Goal: Information Seeking & Learning: Learn about a topic

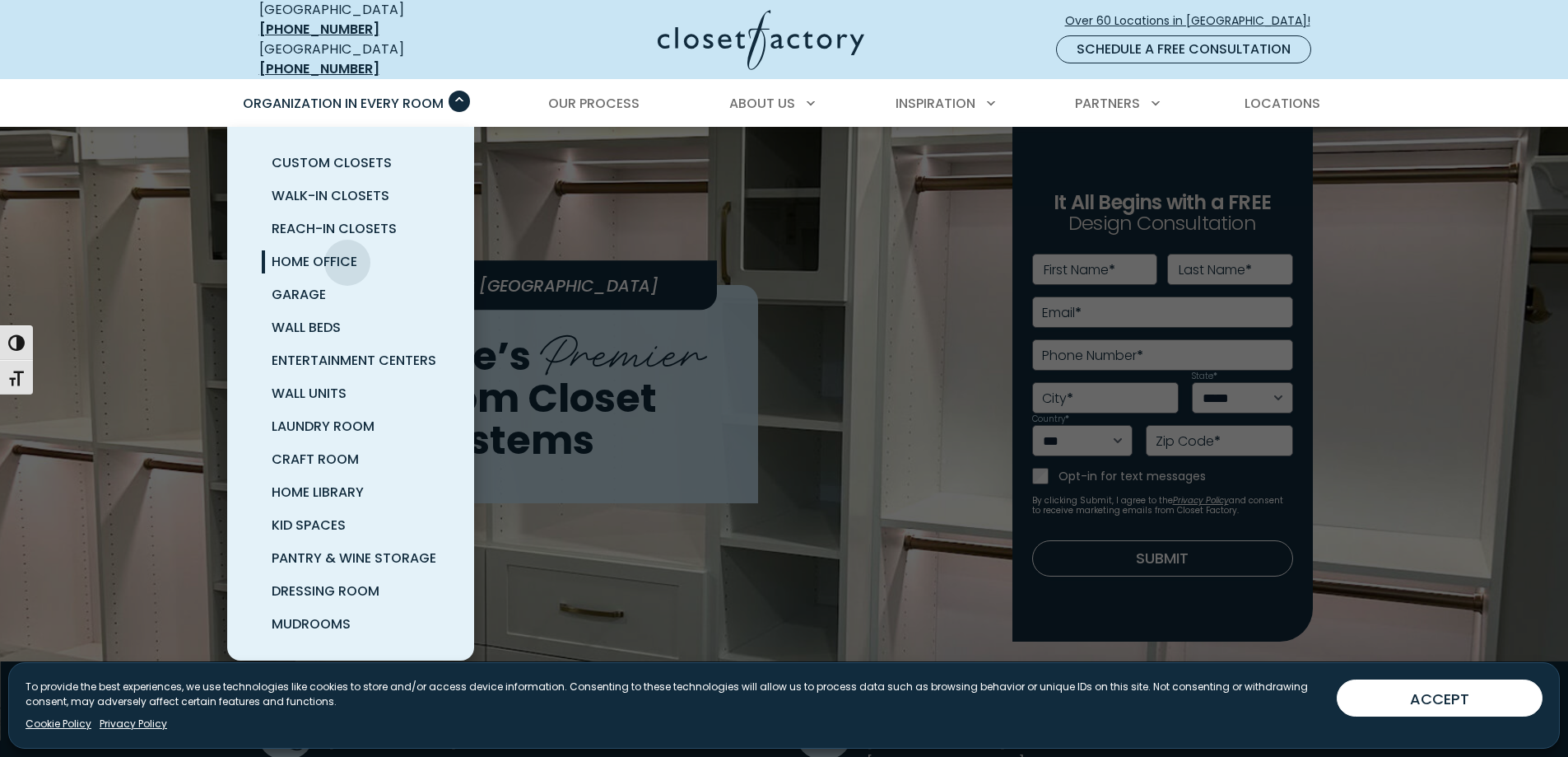
click at [348, 252] on span "Home Office" at bounding box center [315, 261] width 86 height 19
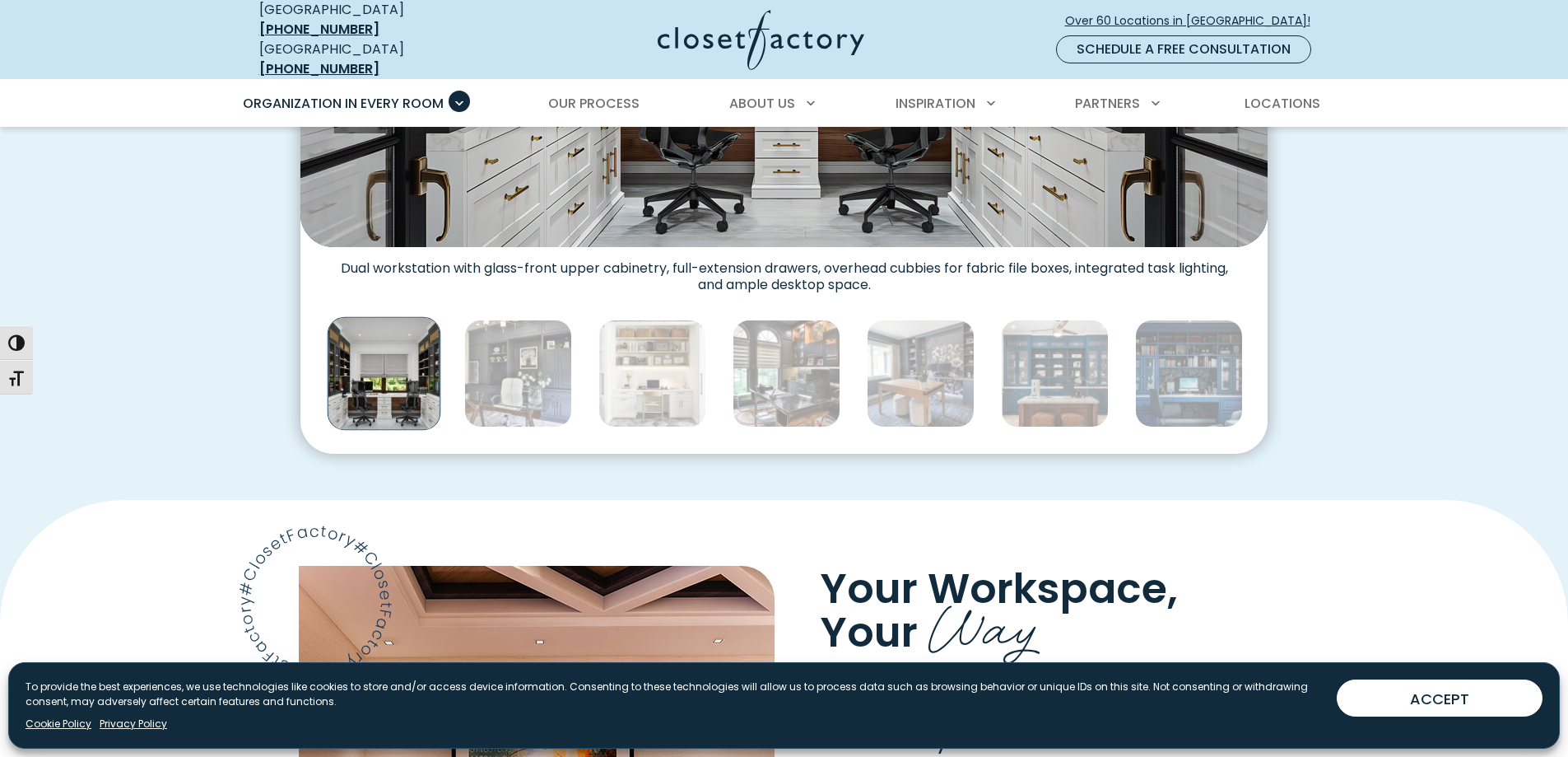
scroll to position [906, 0]
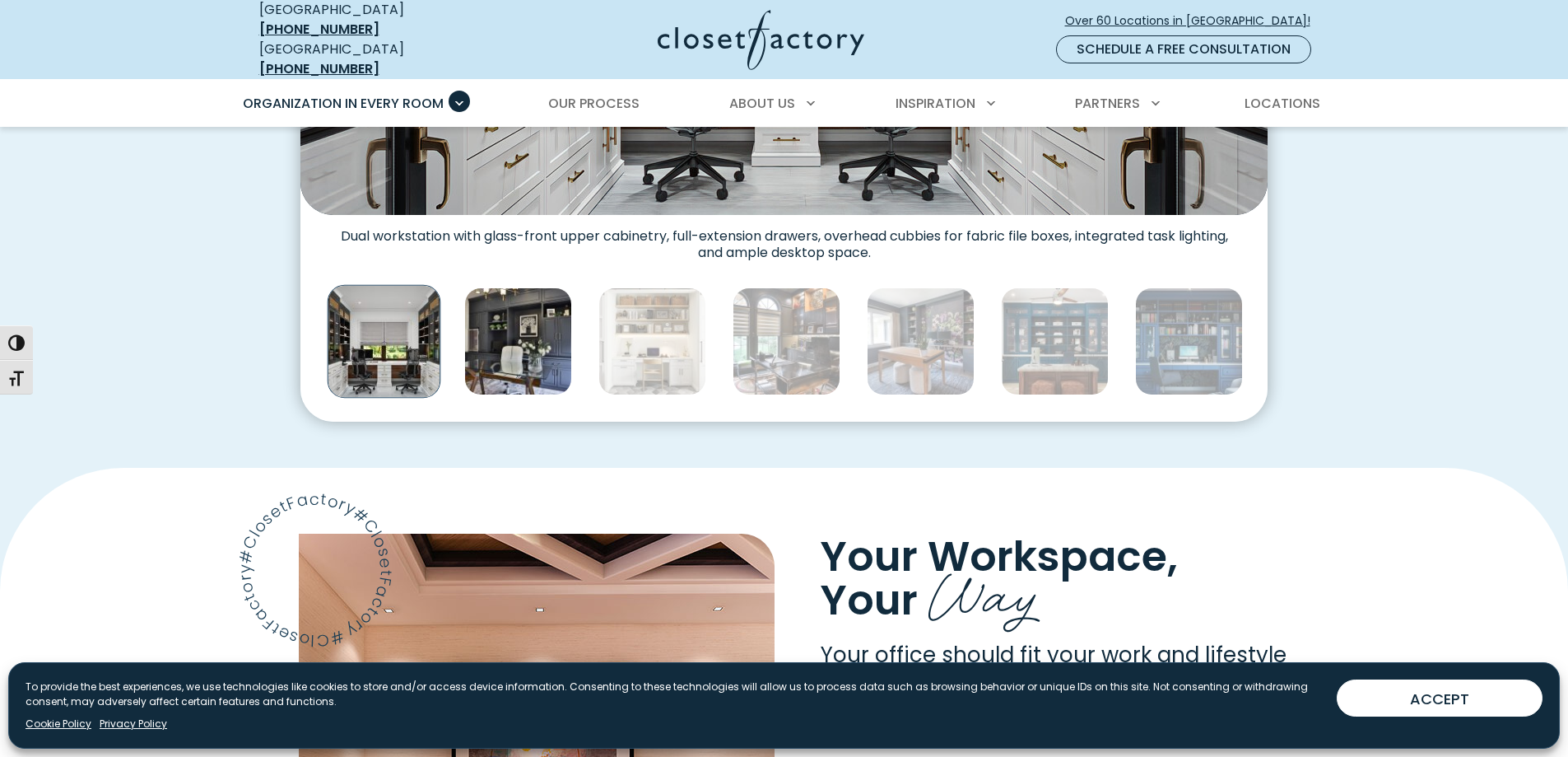
click at [499, 343] on img "Thumbnail Gallery" at bounding box center [518, 342] width 108 height 108
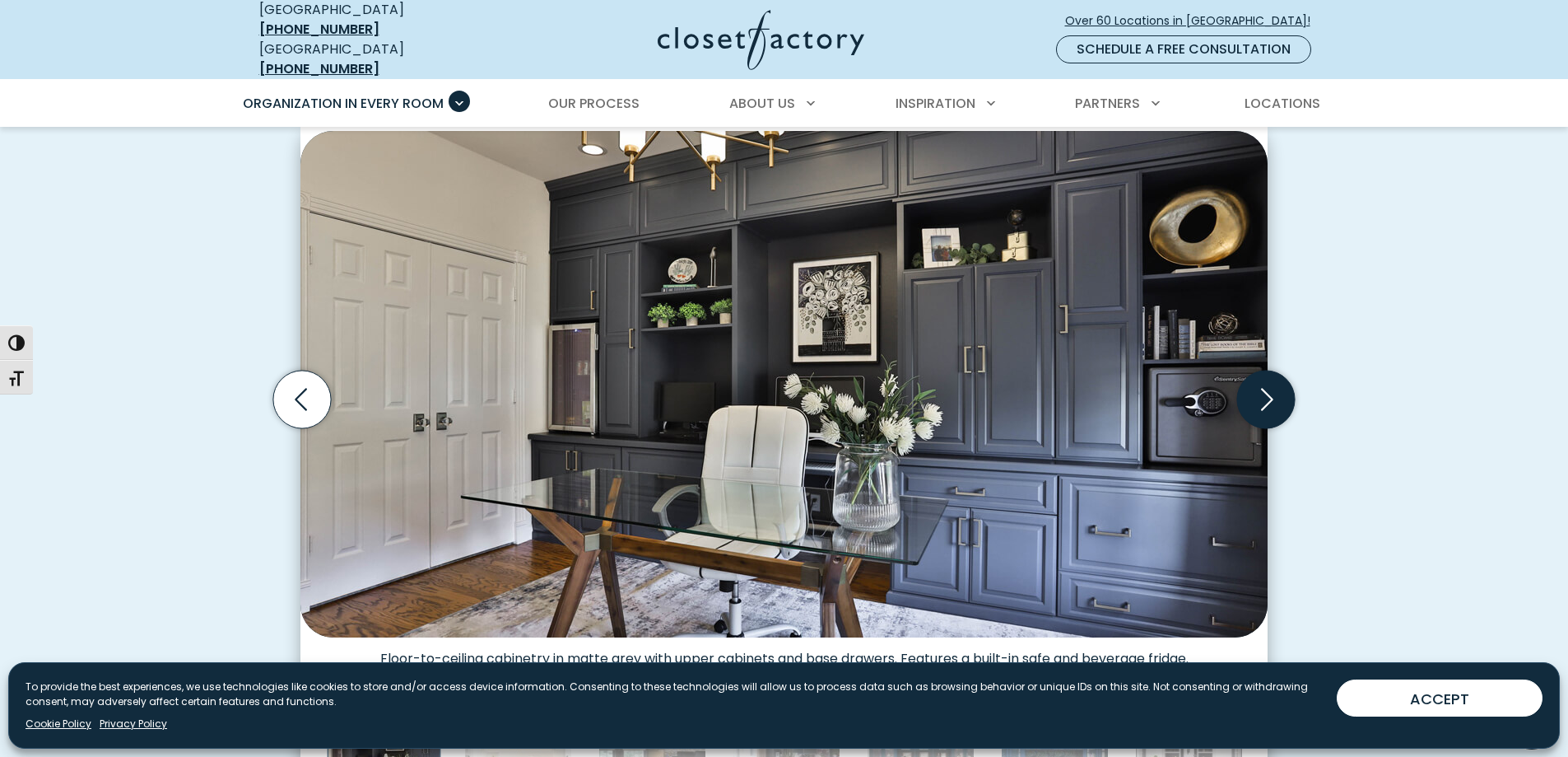
scroll to position [412, 0]
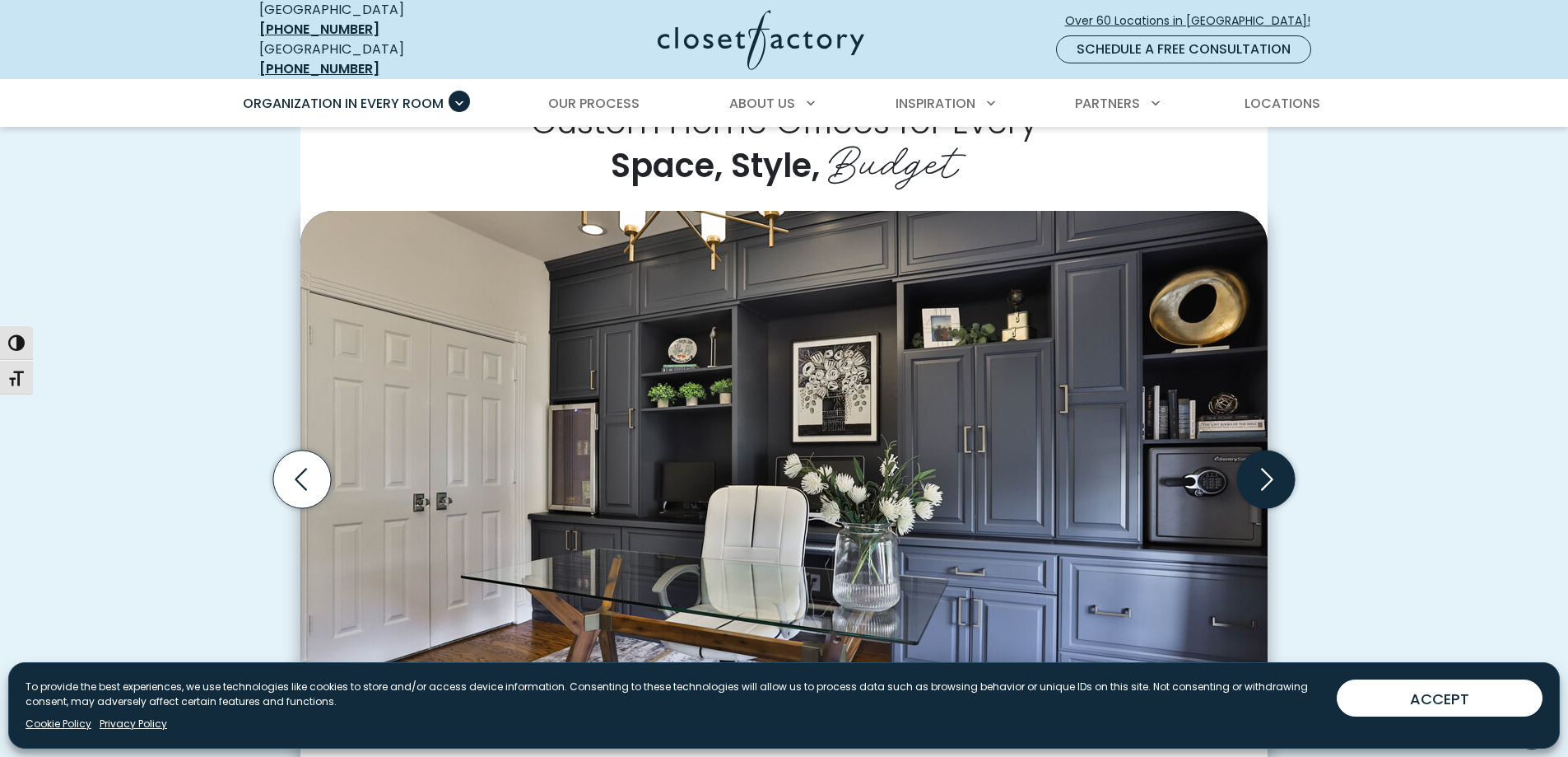
click at [1264, 468] on icon "Next slide" at bounding box center [1266, 478] width 57 height 58
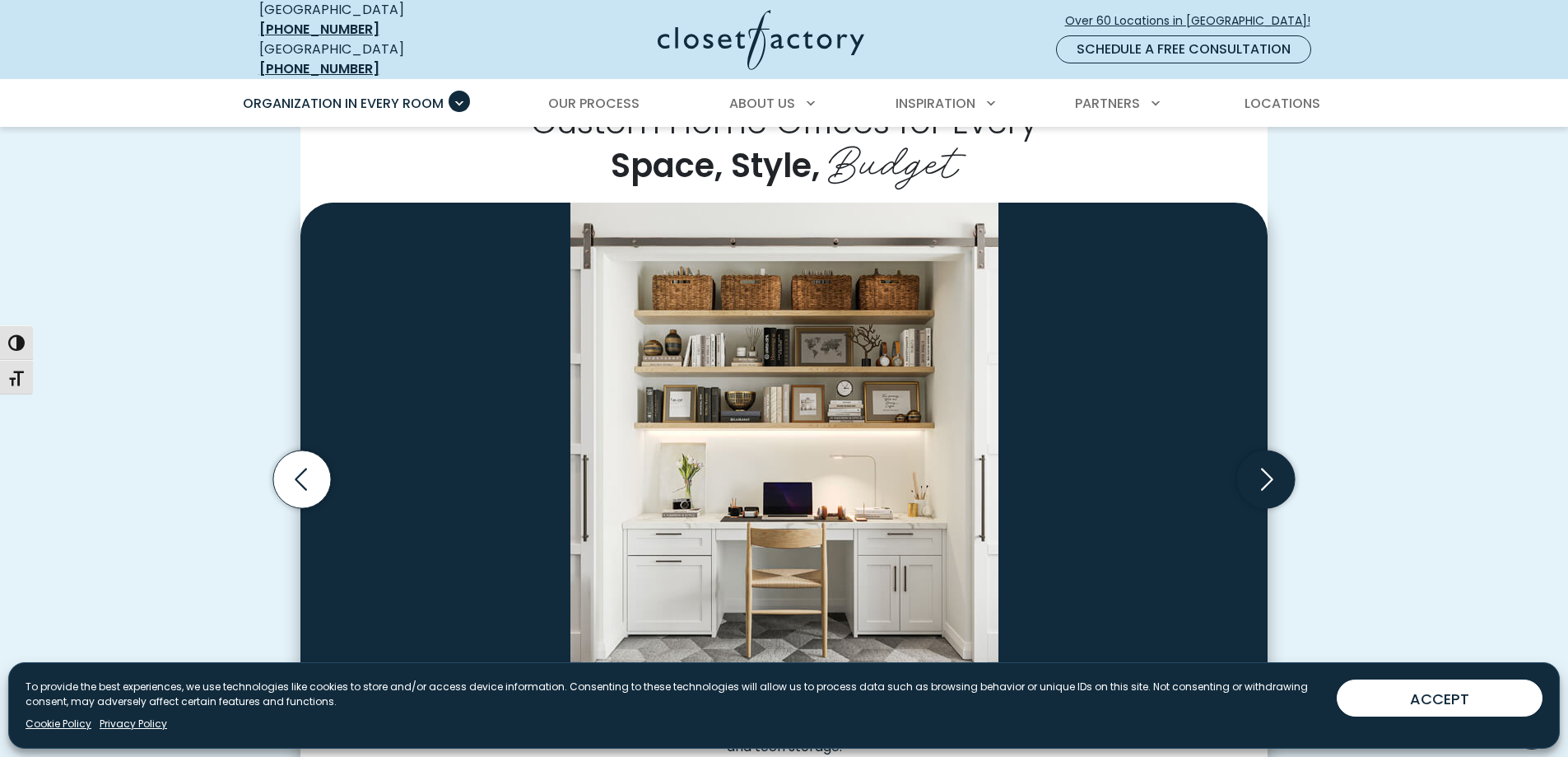
click at [1267, 463] on icon "Next slide" at bounding box center [1266, 478] width 57 height 58
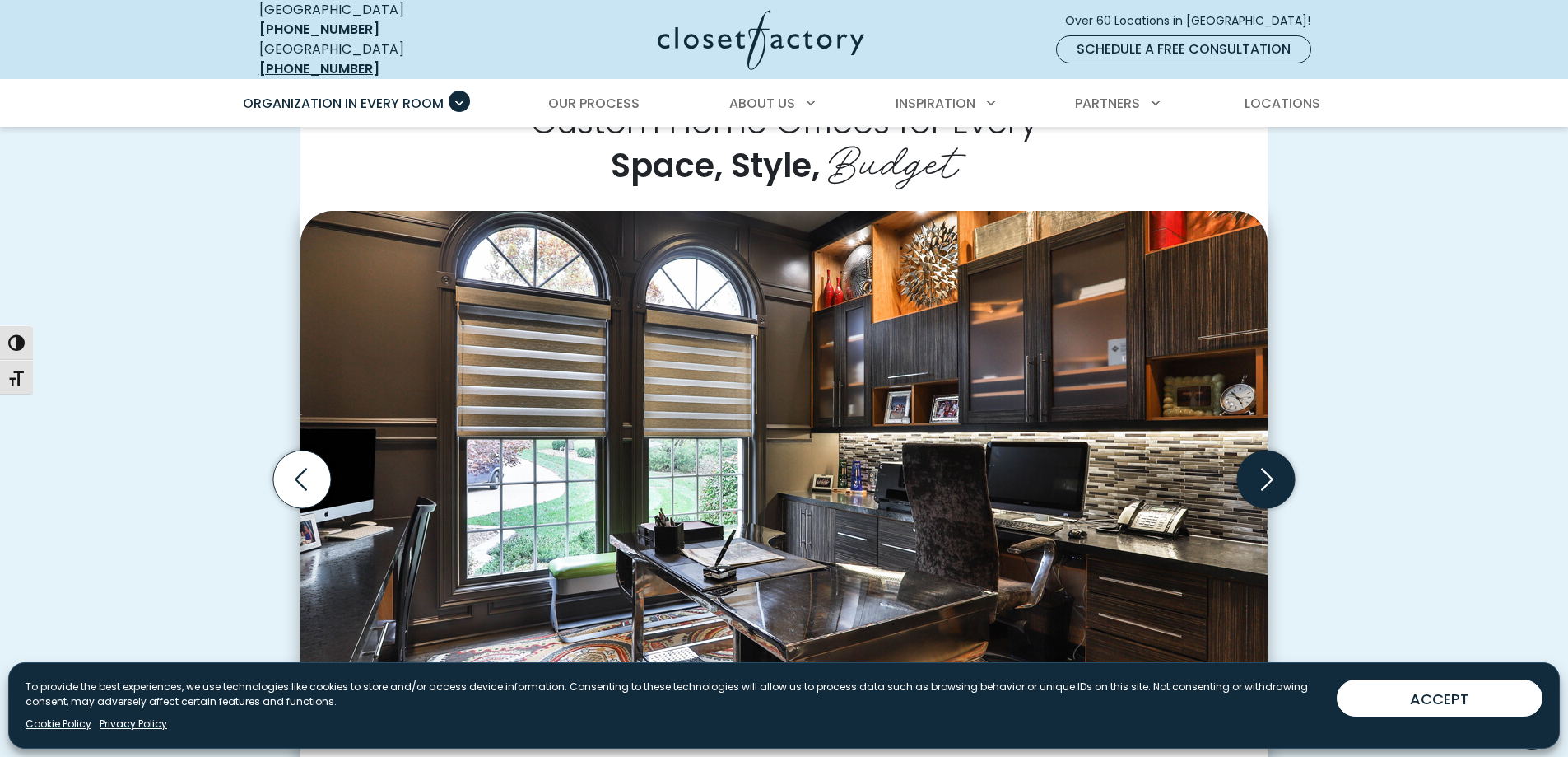
click at [1267, 463] on icon "Next slide" at bounding box center [1266, 478] width 57 height 58
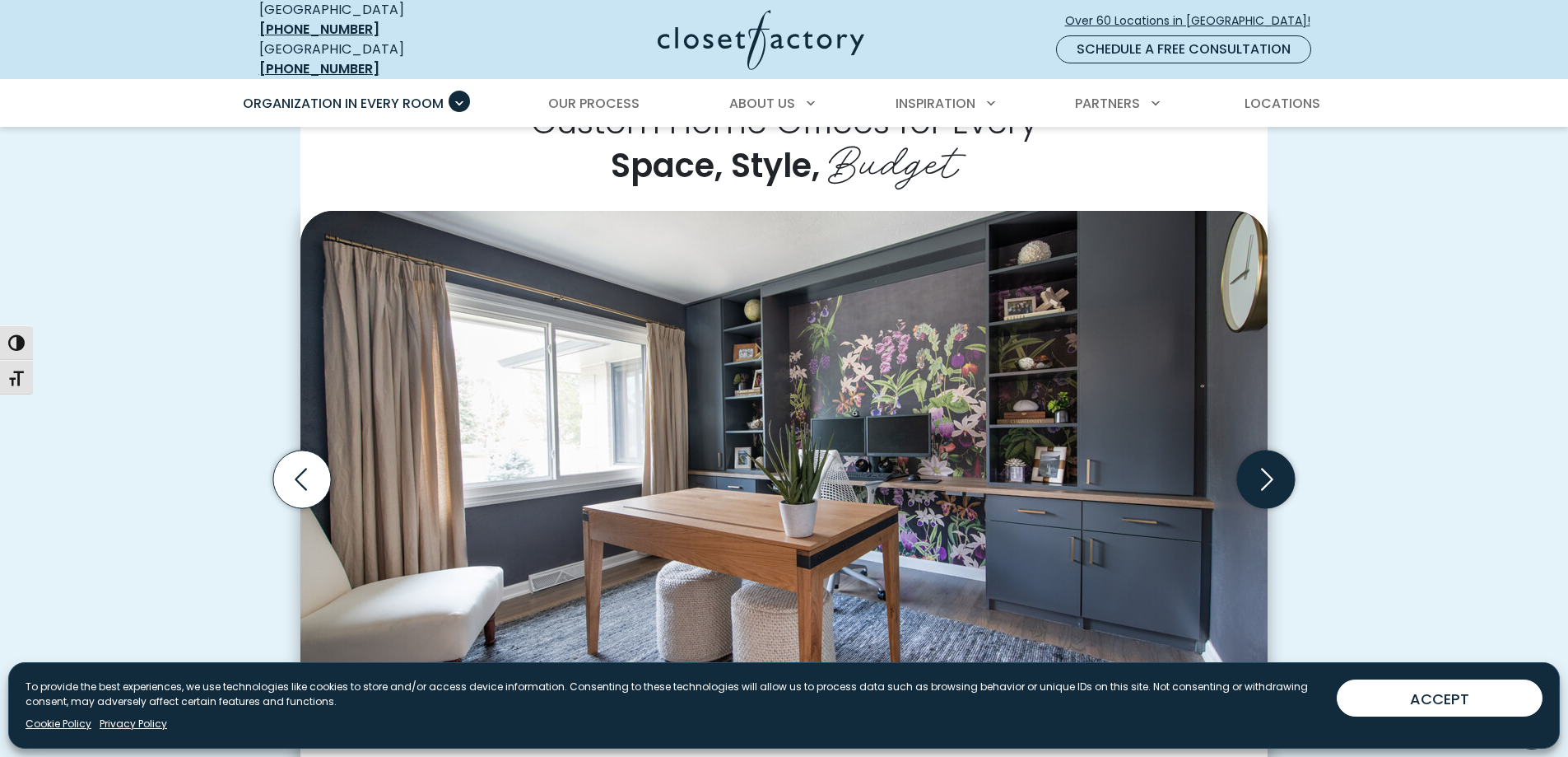
click at [1267, 463] on icon "Next slide" at bounding box center [1266, 478] width 57 height 58
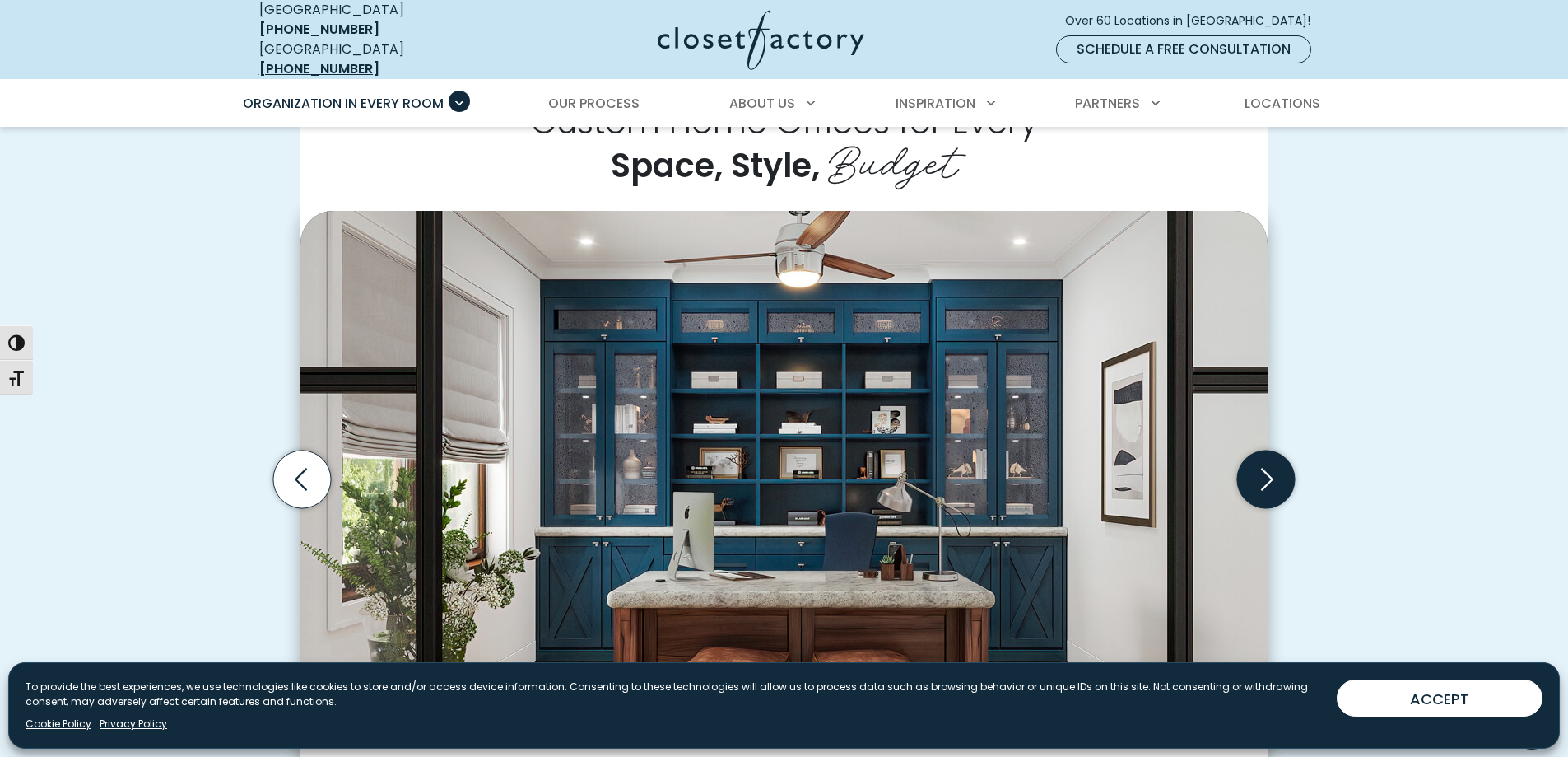
click at [1267, 463] on icon "Next slide" at bounding box center [1266, 478] width 57 height 58
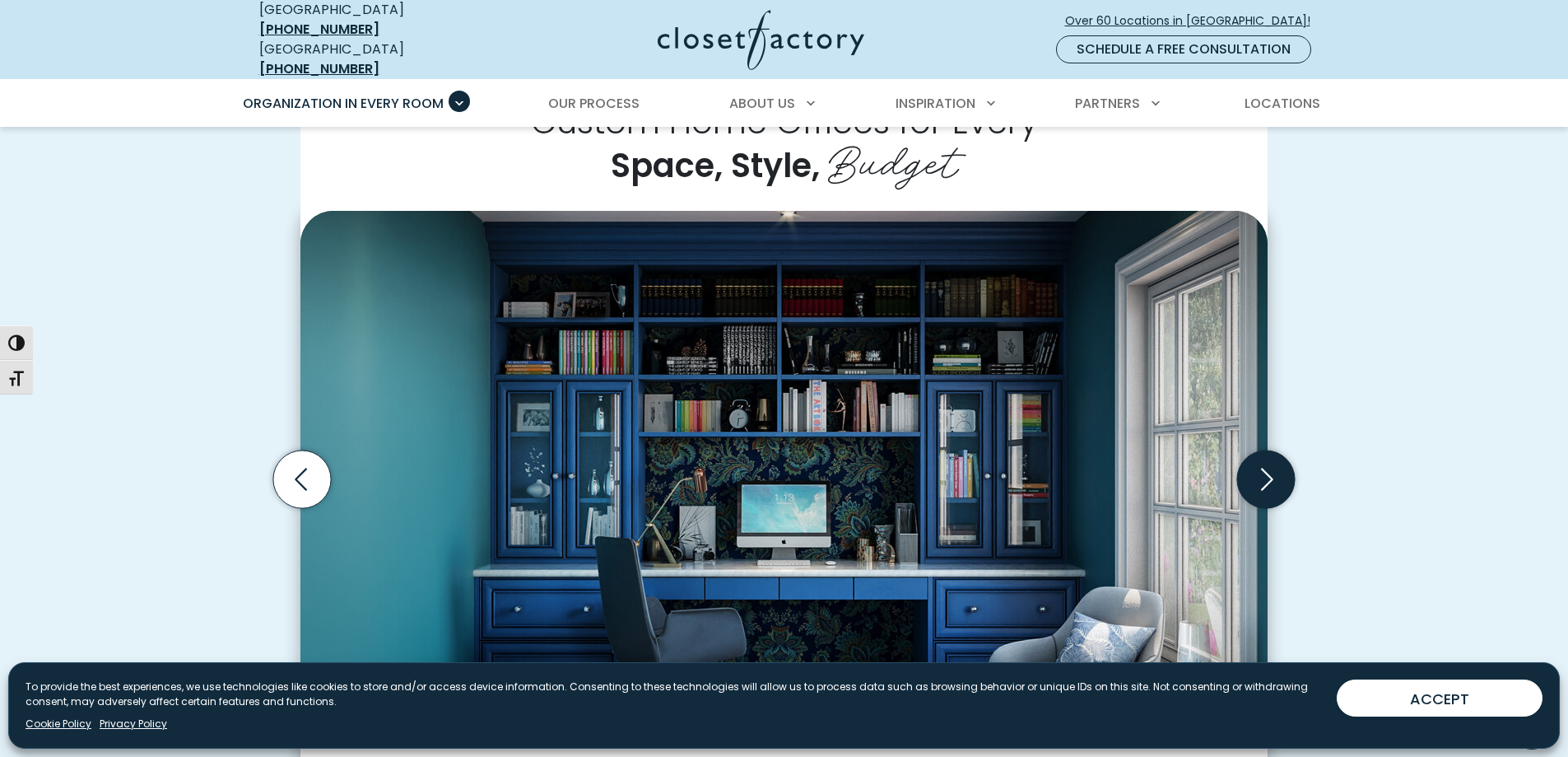
click at [1267, 463] on icon "Next slide" at bounding box center [1266, 478] width 57 height 58
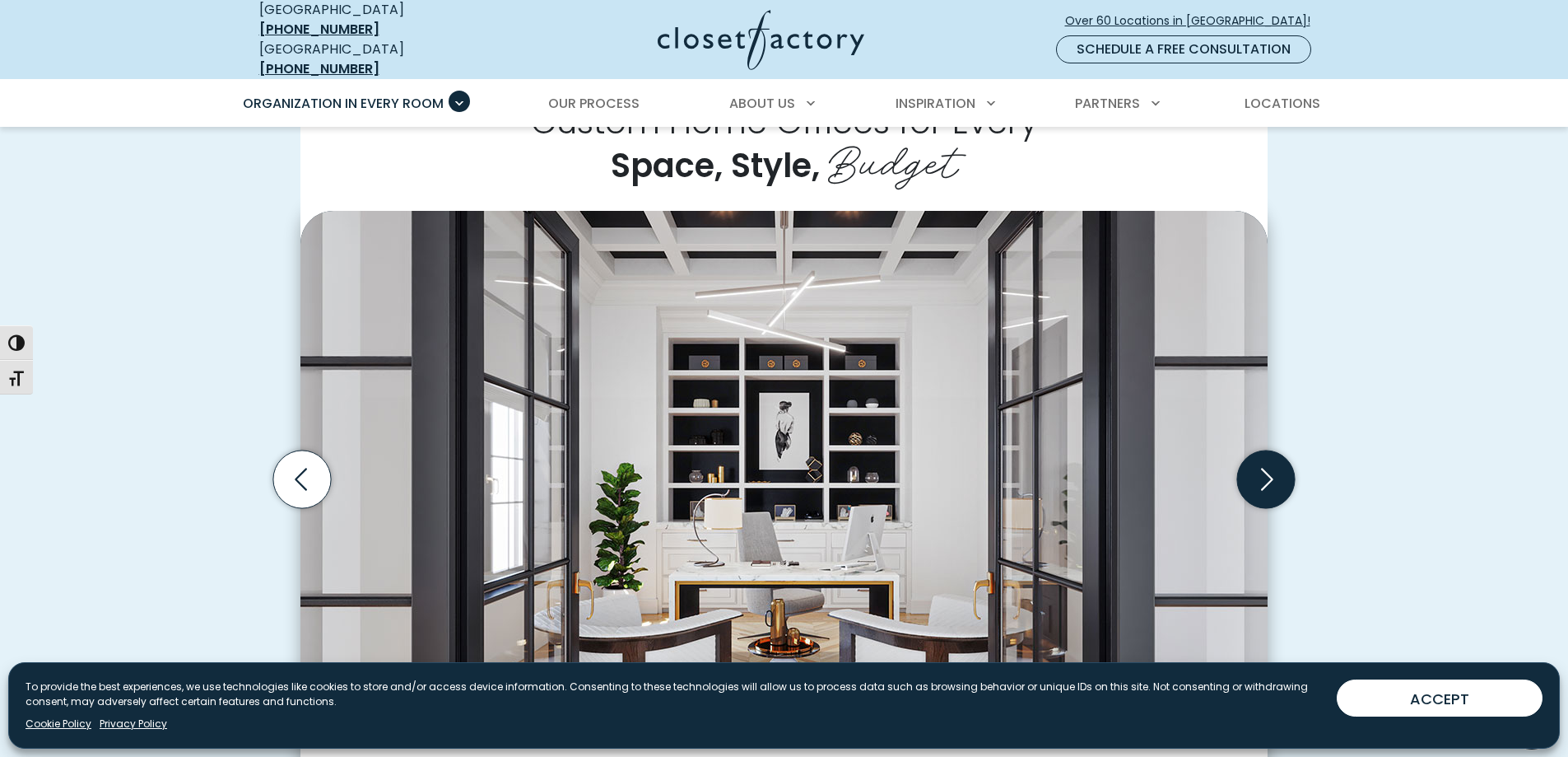
click at [1276, 460] on icon "Next slide" at bounding box center [1266, 478] width 57 height 58
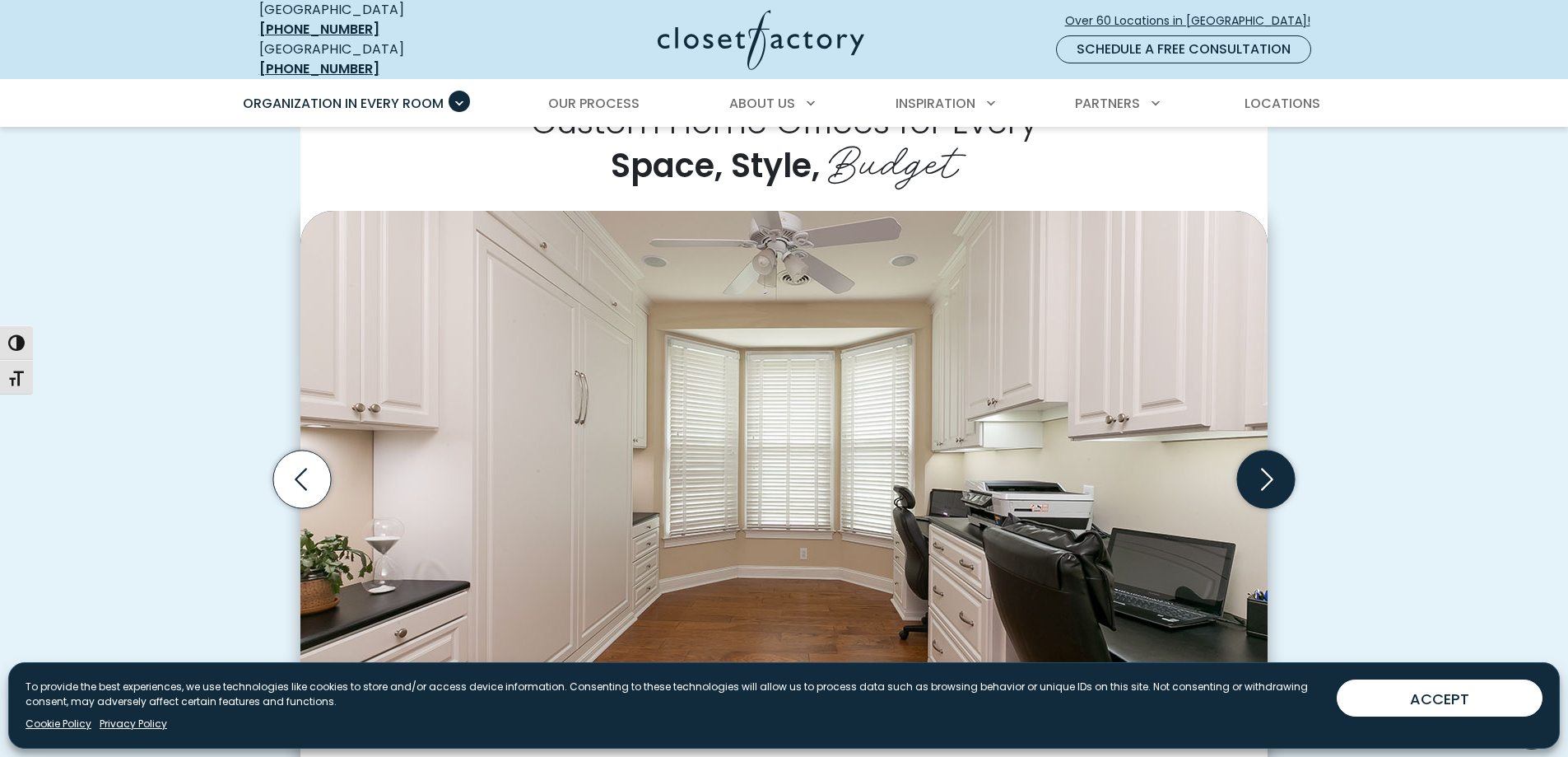
click at [1276, 460] on icon "Next slide" at bounding box center [1266, 478] width 57 height 58
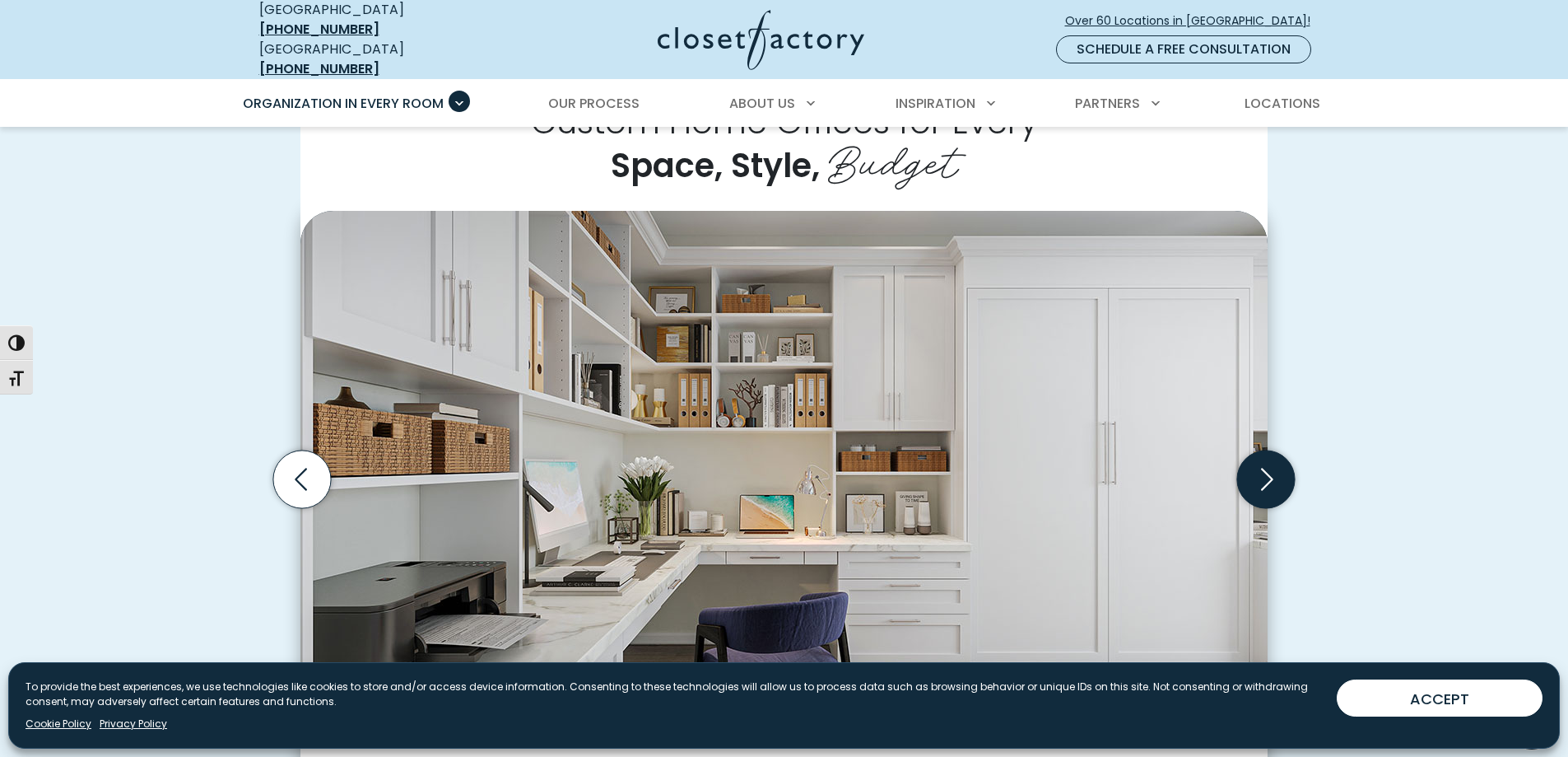
click at [1276, 460] on icon "Next slide" at bounding box center [1266, 478] width 57 height 58
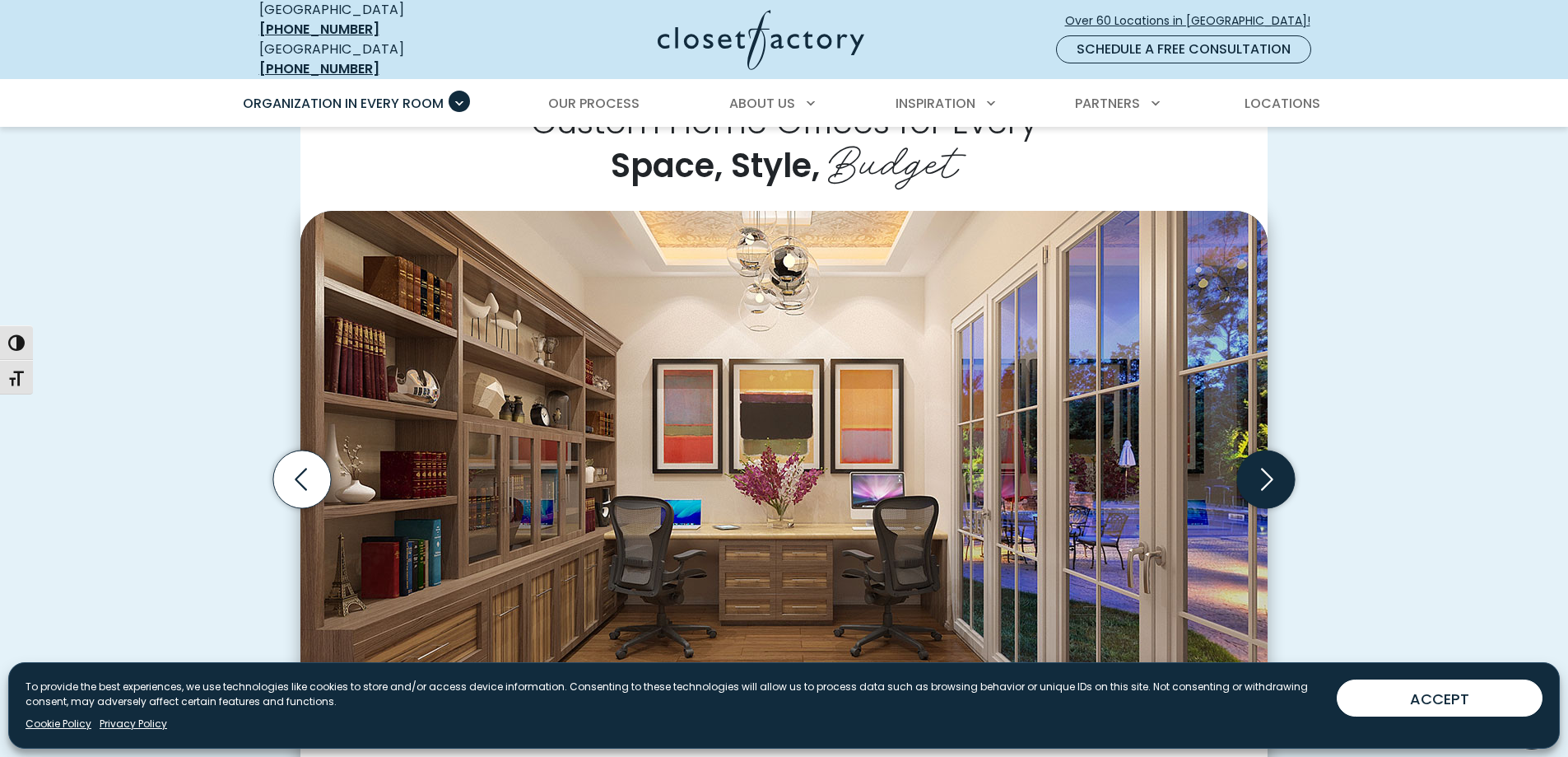
click at [1276, 460] on icon "Next slide" at bounding box center [1266, 478] width 57 height 58
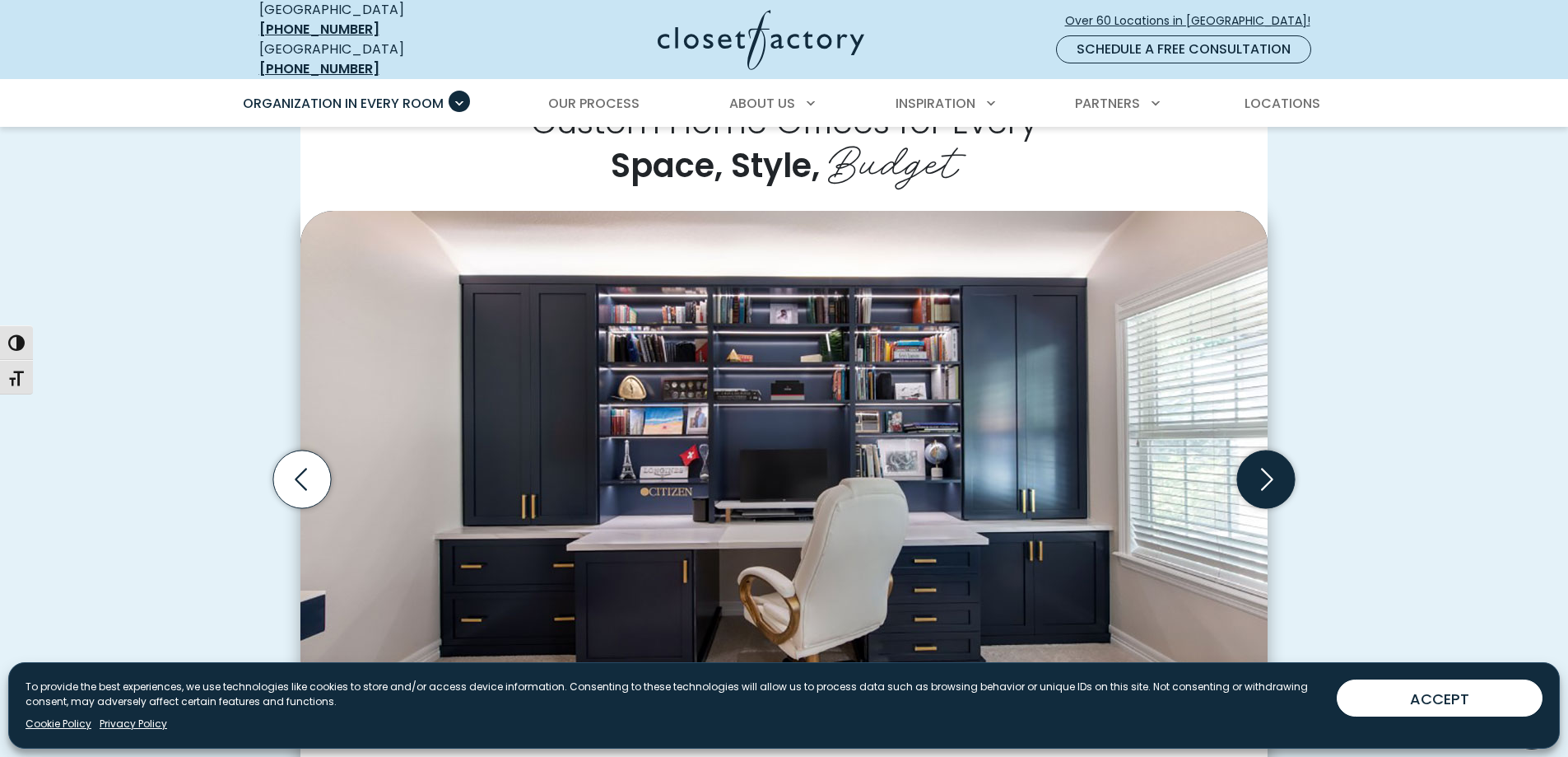
click at [1273, 460] on icon "Next slide" at bounding box center [1266, 478] width 57 height 58
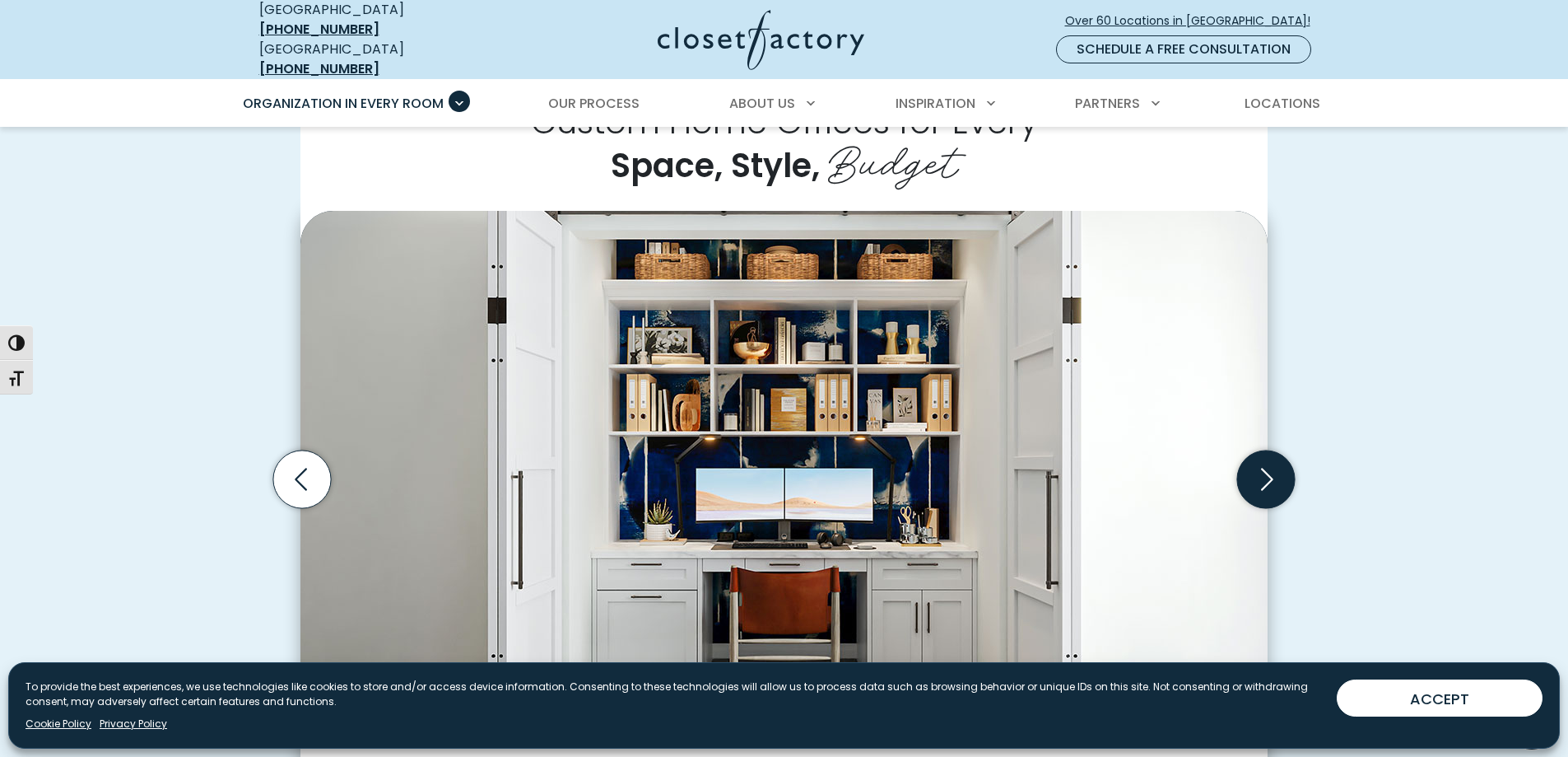
click at [1273, 460] on icon "Next slide" at bounding box center [1266, 478] width 57 height 58
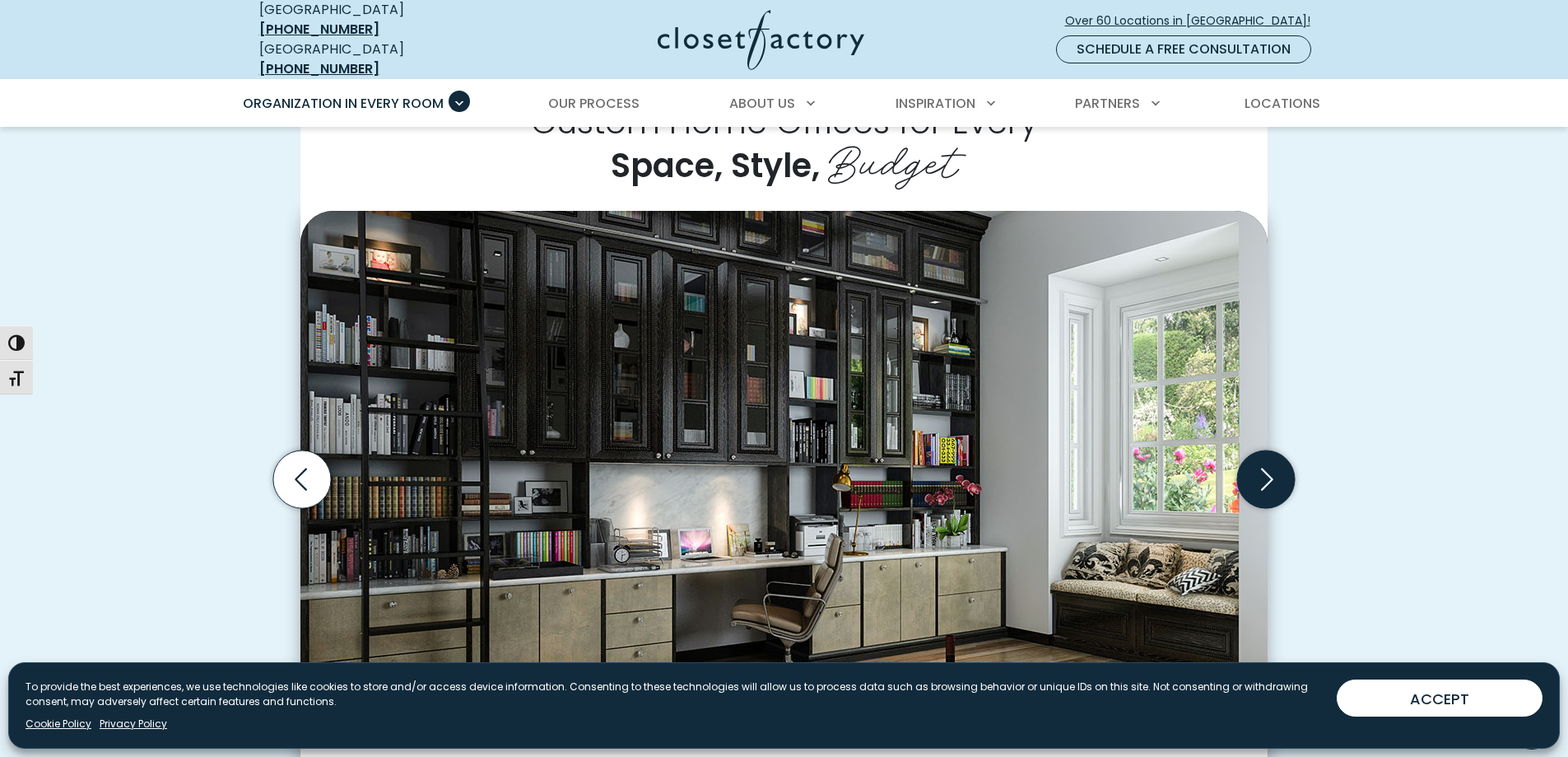
click at [1268, 457] on icon "Next slide" at bounding box center [1266, 478] width 57 height 58
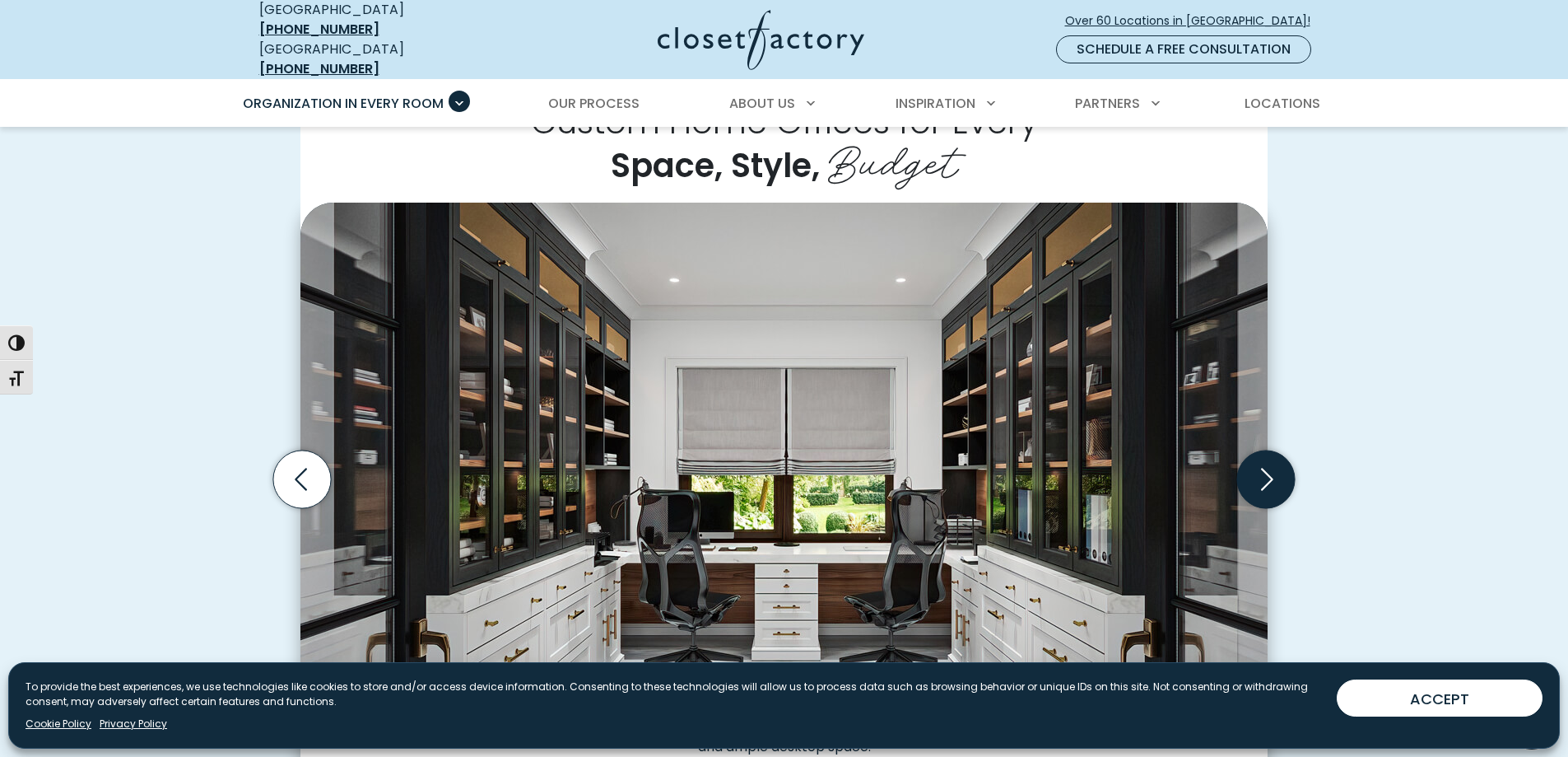
click at [1264, 463] on icon "Next slide" at bounding box center [1266, 478] width 57 height 58
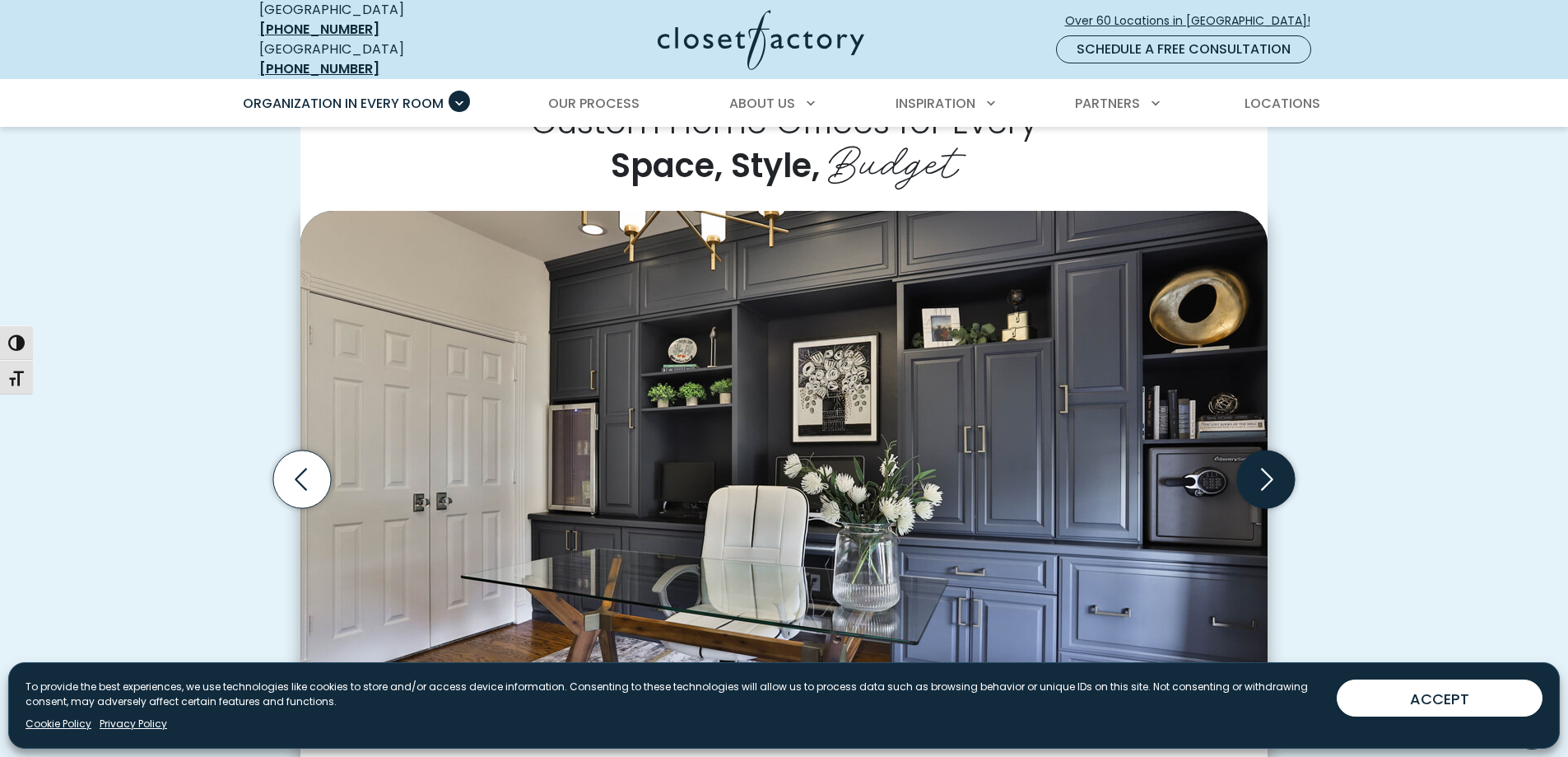
click at [1265, 464] on icon "Next slide" at bounding box center [1266, 478] width 57 height 58
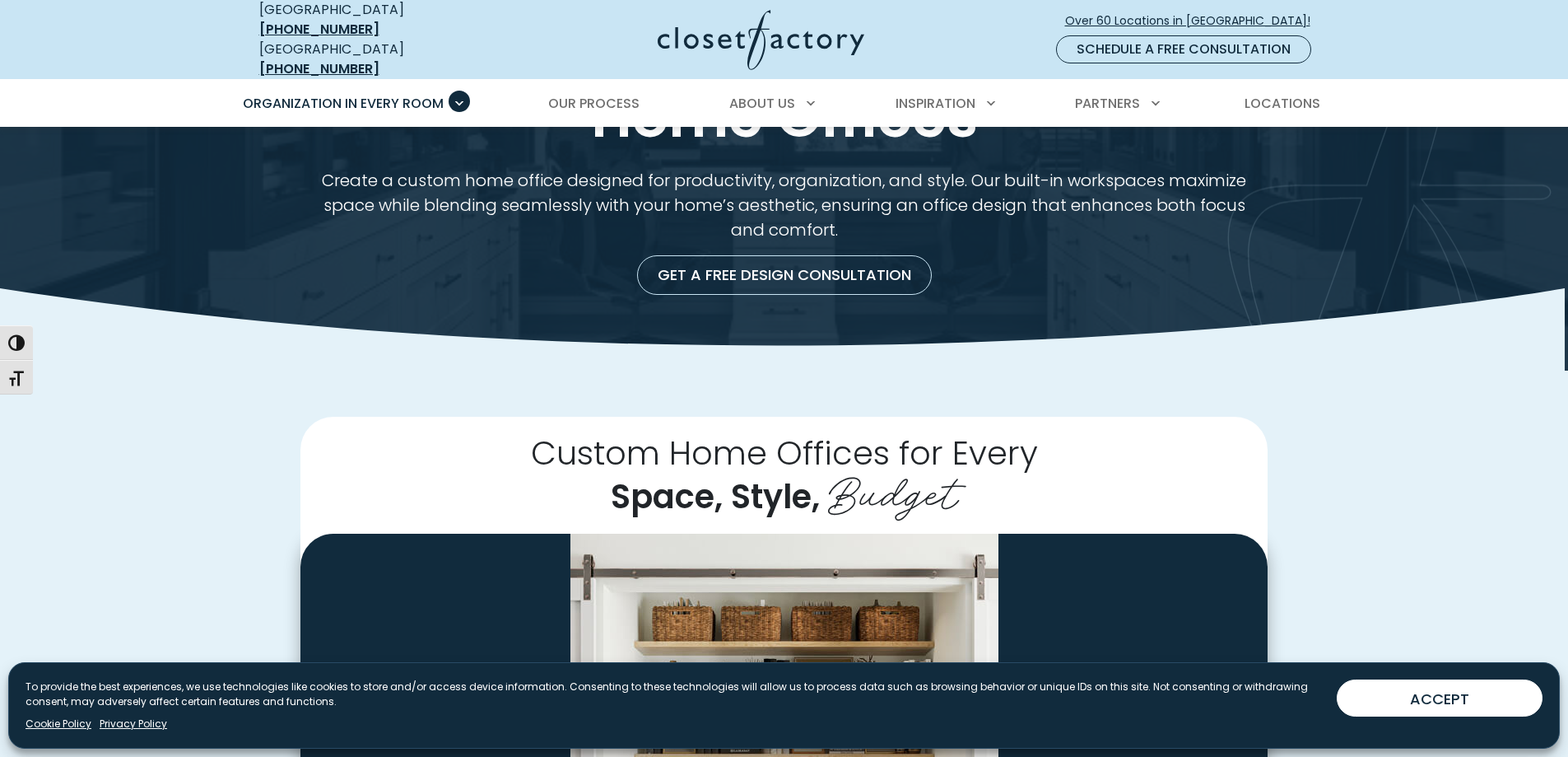
scroll to position [0, 0]
